Goal: Task Accomplishment & Management: Complete application form

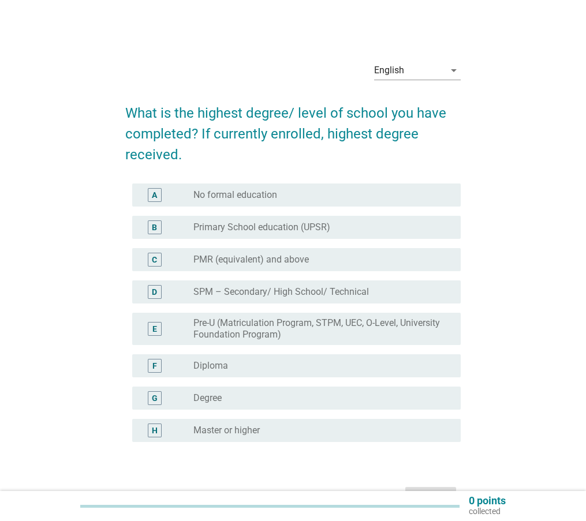
click at [275, 400] on div "radio_button_unchecked Degree" at bounding box center [317, 399] width 249 height 12
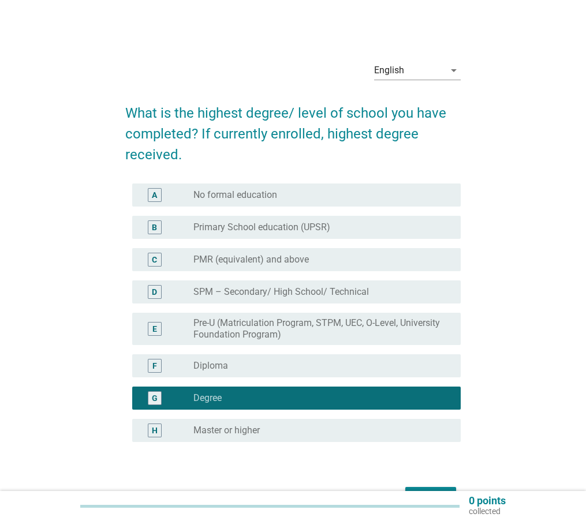
scroll to position [72, 0]
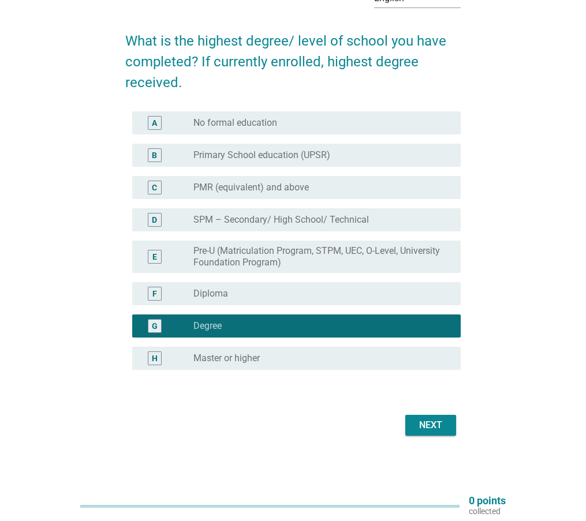
click at [436, 420] on div "Next" at bounding box center [430, 425] width 32 height 14
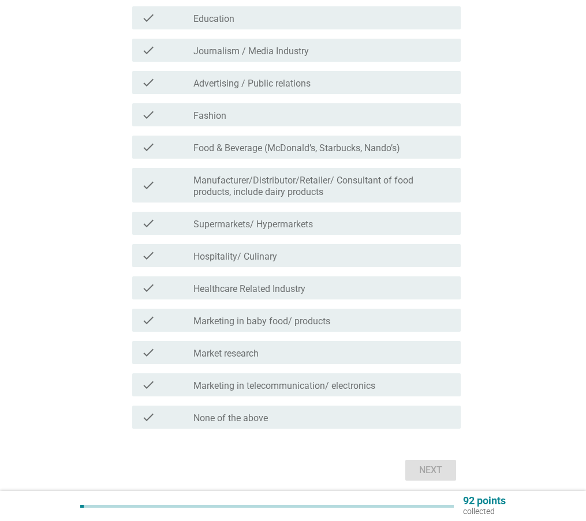
scroll to position [218, 0]
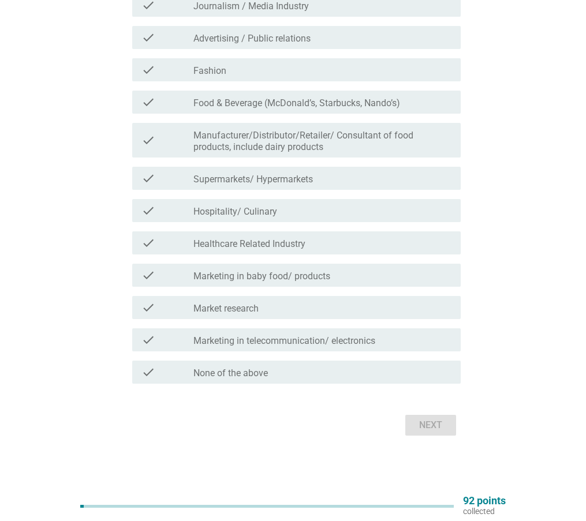
click at [330, 371] on div "check_box_outline_blank None of the above" at bounding box center [322, 372] width 258 height 14
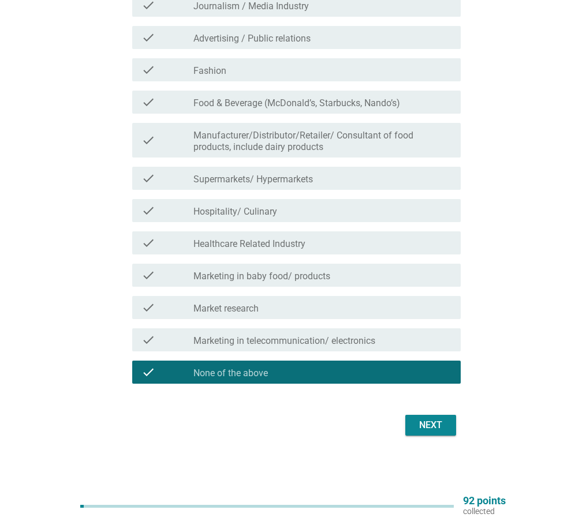
click at [439, 429] on div "Next" at bounding box center [430, 425] width 32 height 14
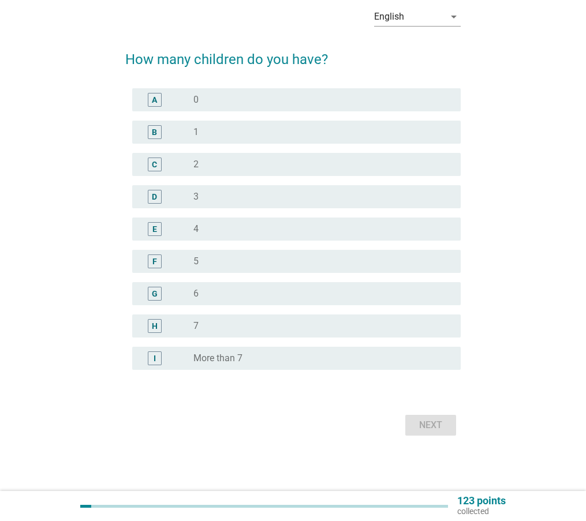
scroll to position [0, 0]
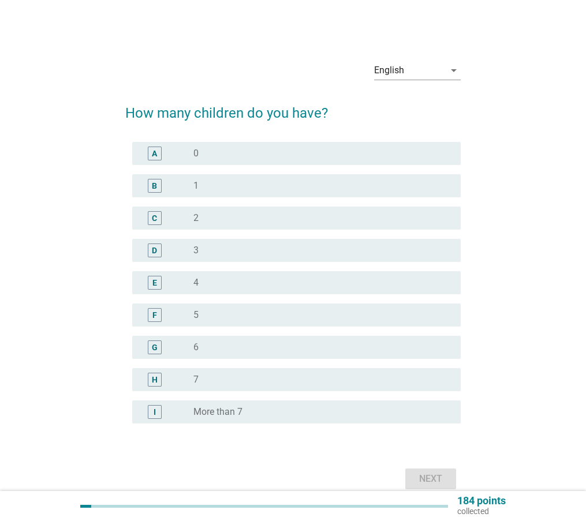
click at [253, 143] on div "A radio_button_unchecked 0" at bounding box center [296, 153] width 328 height 23
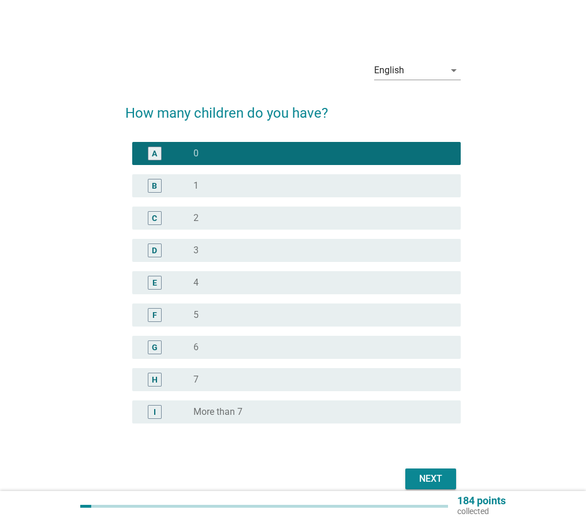
click at [445, 482] on div "Next" at bounding box center [430, 479] width 32 height 14
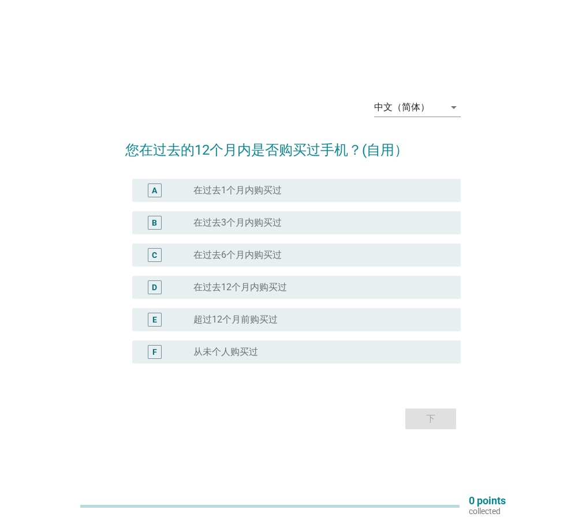
click at [356, 315] on div "radio_button_unchecked 超过[DATE]购买过" at bounding box center [317, 320] width 249 height 12
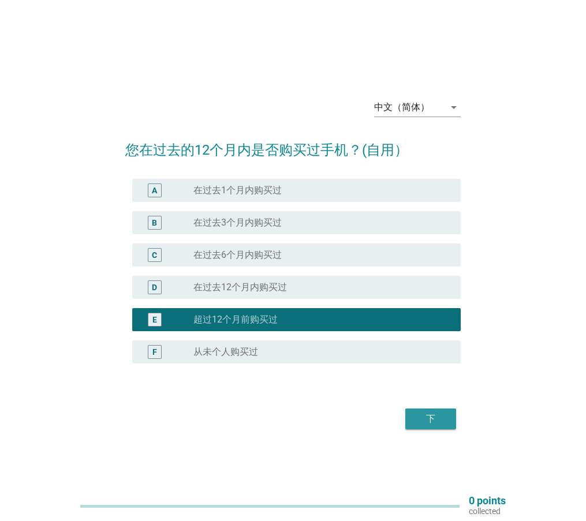
click at [442, 420] on div "下" at bounding box center [430, 419] width 32 height 14
